Goal: Task Accomplishment & Management: Manage account settings

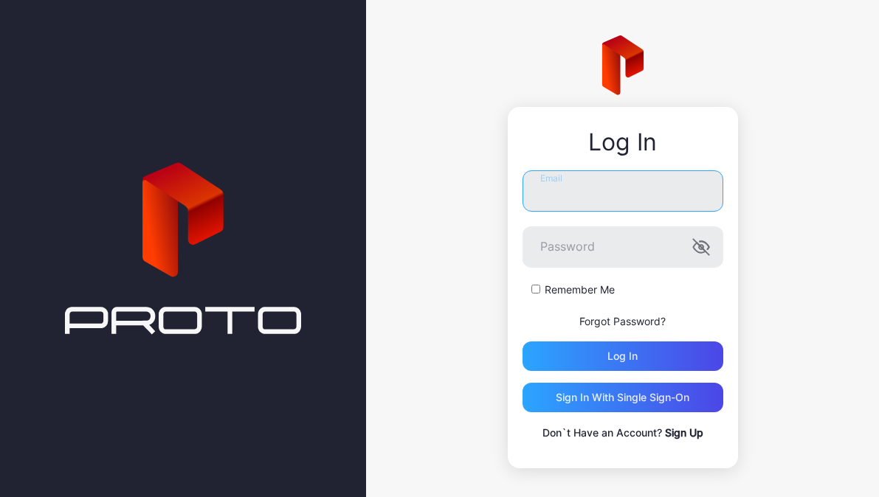
type input "**********"
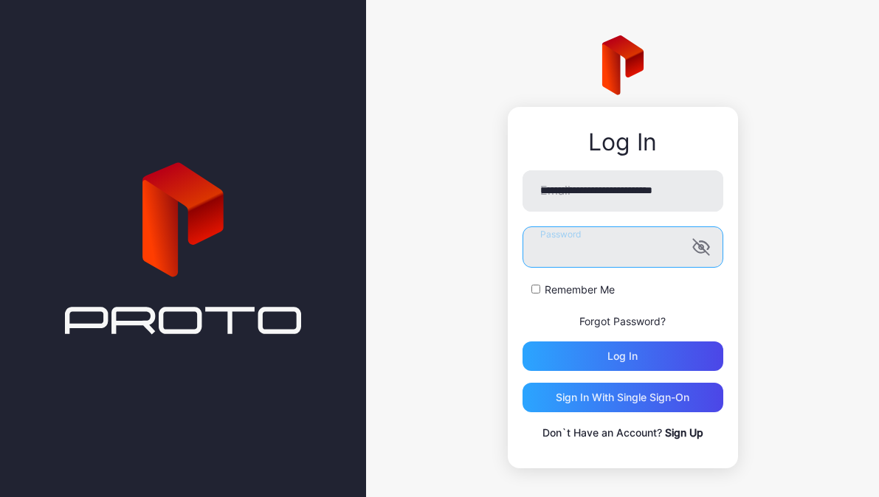
click at [610, 356] on button "Log in" at bounding box center [622, 357] width 201 height 30
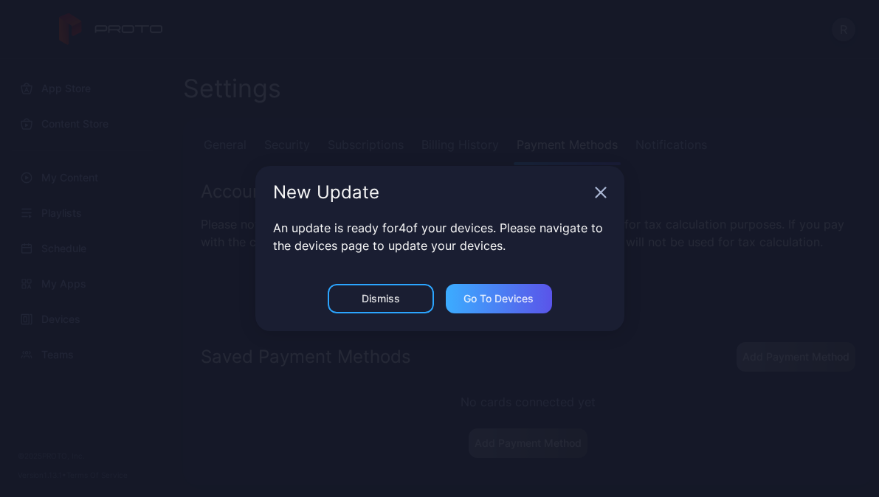
click at [511, 301] on div "Go to devices" at bounding box center [498, 299] width 70 height 12
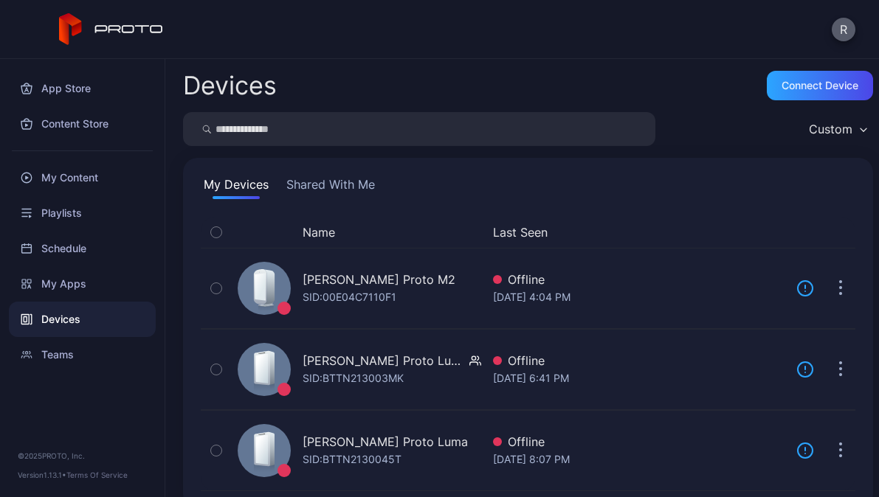
click at [845, 26] on button "R" at bounding box center [844, 30] width 24 height 24
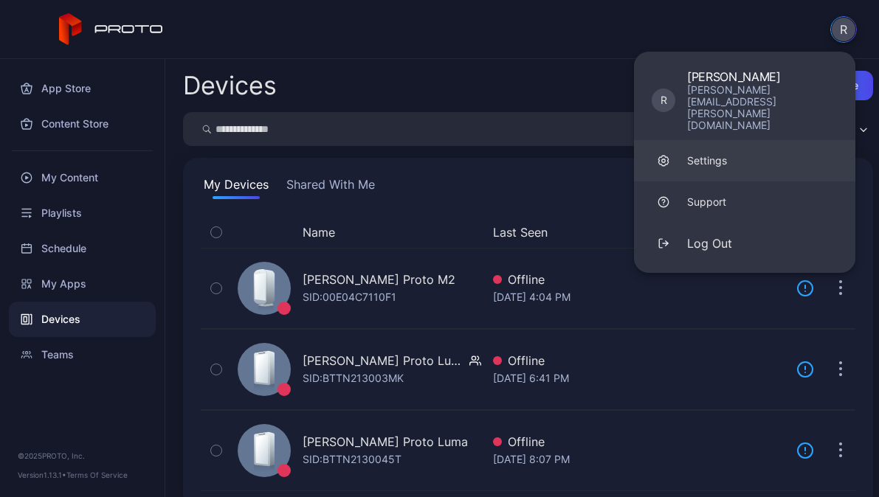
click at [697, 153] on div "Settings" at bounding box center [707, 160] width 40 height 15
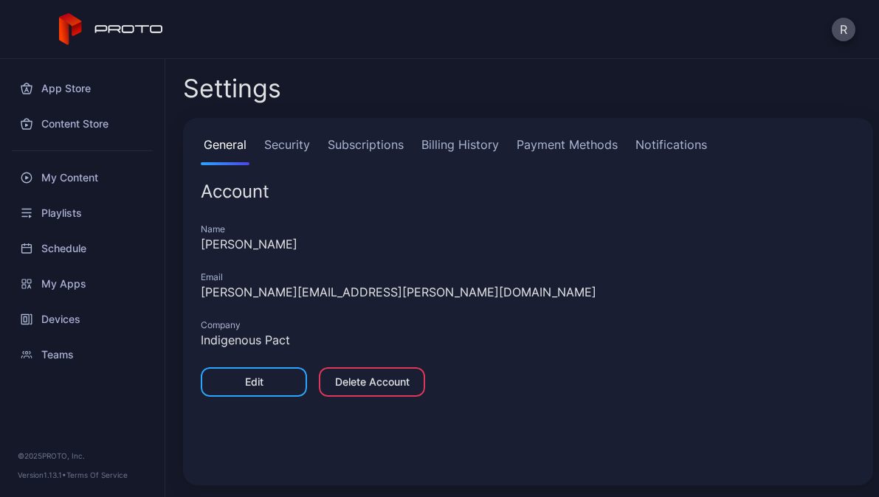
click at [277, 144] on link "Security" at bounding box center [287, 151] width 52 height 30
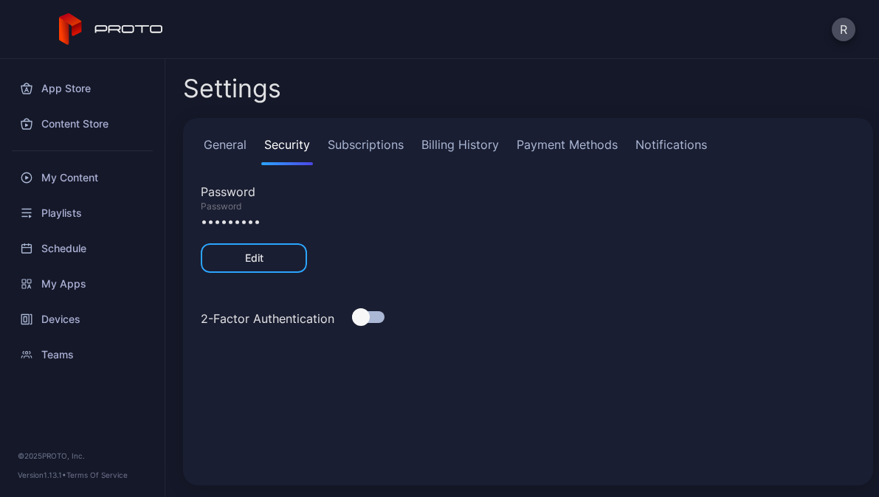
click at [352, 146] on link "Subscriptions" at bounding box center [366, 151] width 82 height 30
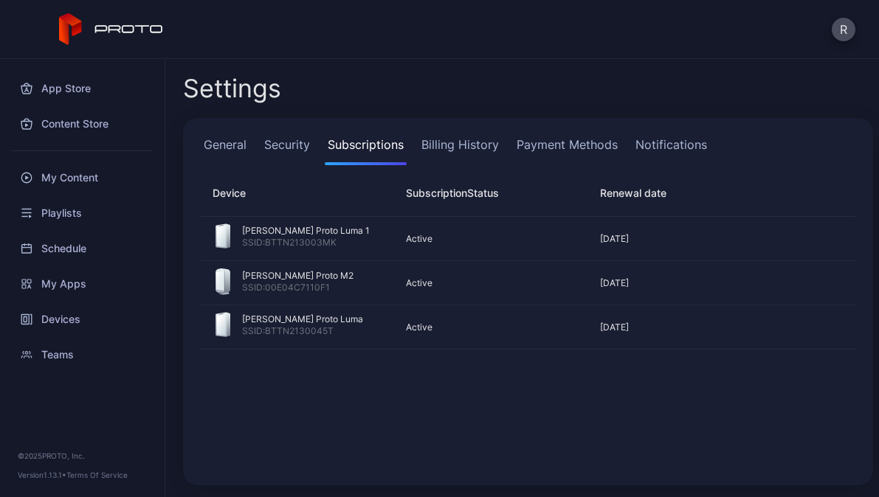
click at [435, 143] on link "Billing History" at bounding box center [459, 151] width 83 height 30
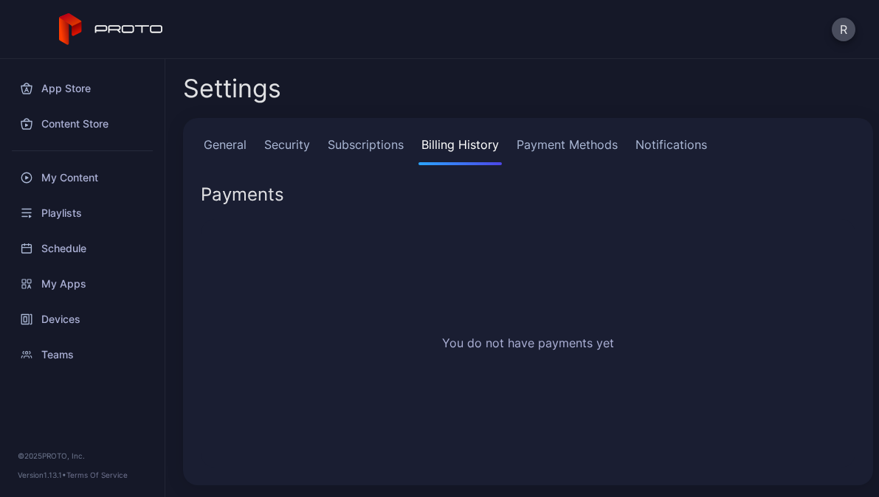
click at [567, 142] on link "Payment Methods" at bounding box center [567, 151] width 107 height 30
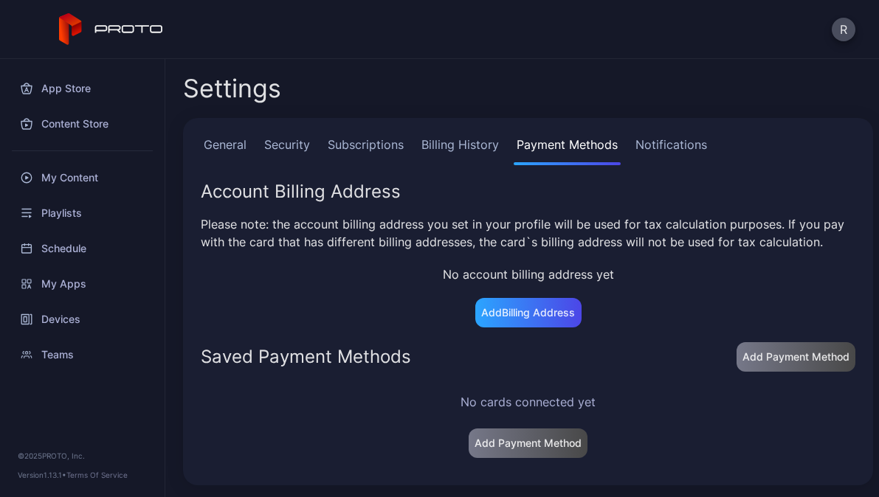
click at [664, 145] on link "Notifications" at bounding box center [670, 151] width 77 height 30
